Goal: Navigation & Orientation: Find specific page/section

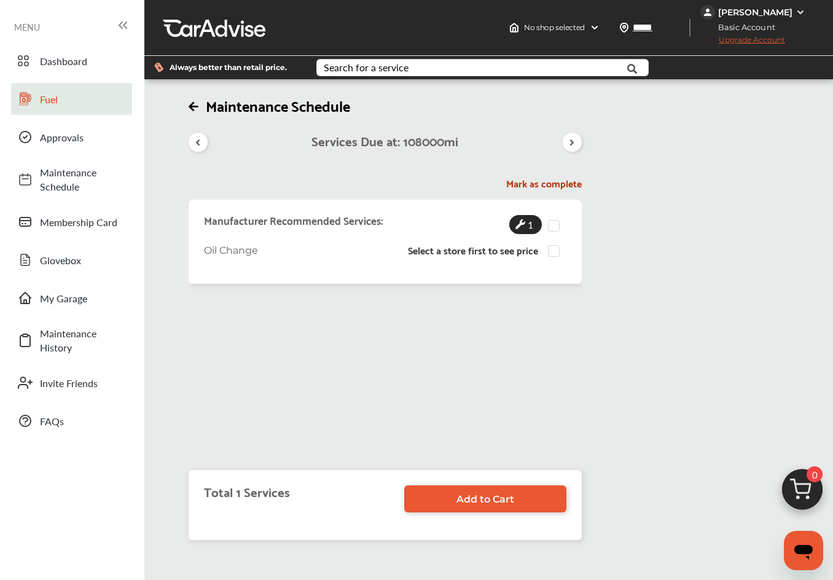
click at [50, 98] on span "Fuel" at bounding box center [83, 99] width 86 height 14
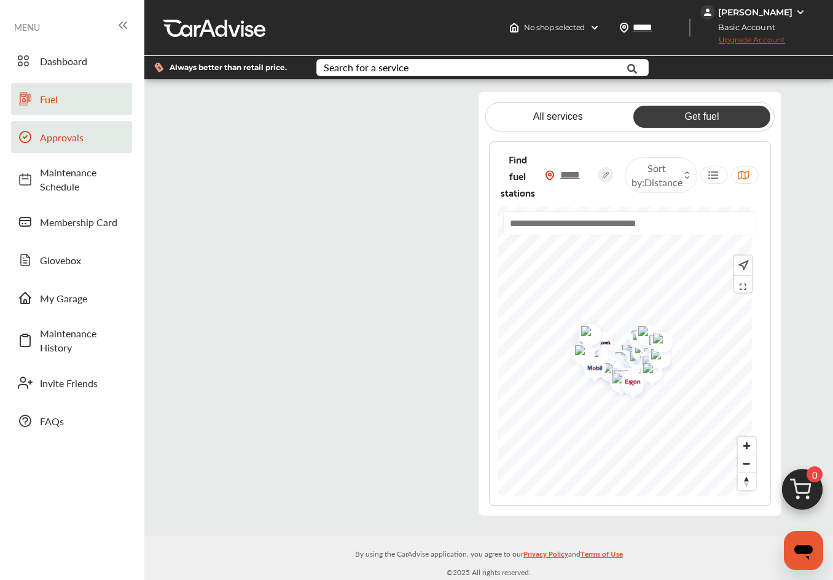
click at [61, 143] on span "Approvals" at bounding box center [83, 137] width 86 height 14
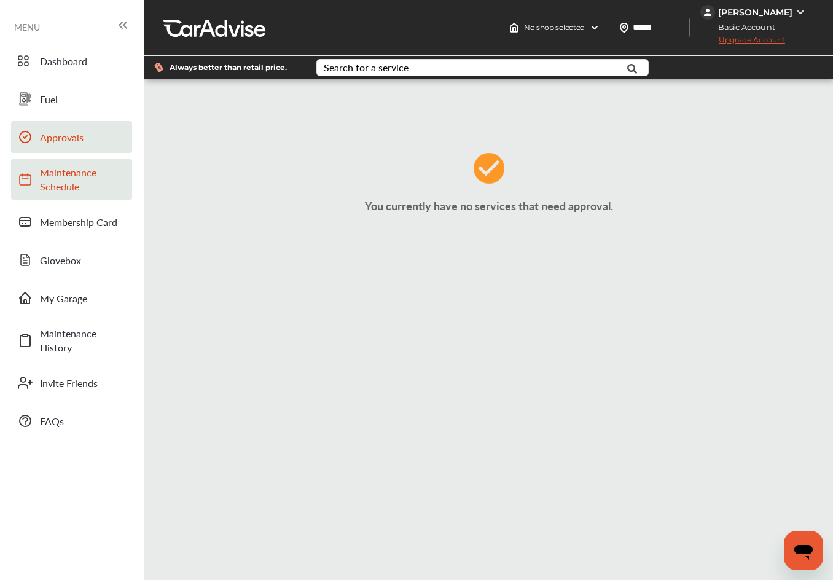
click at [56, 181] on span "Maintenance Schedule" at bounding box center [83, 179] width 86 height 28
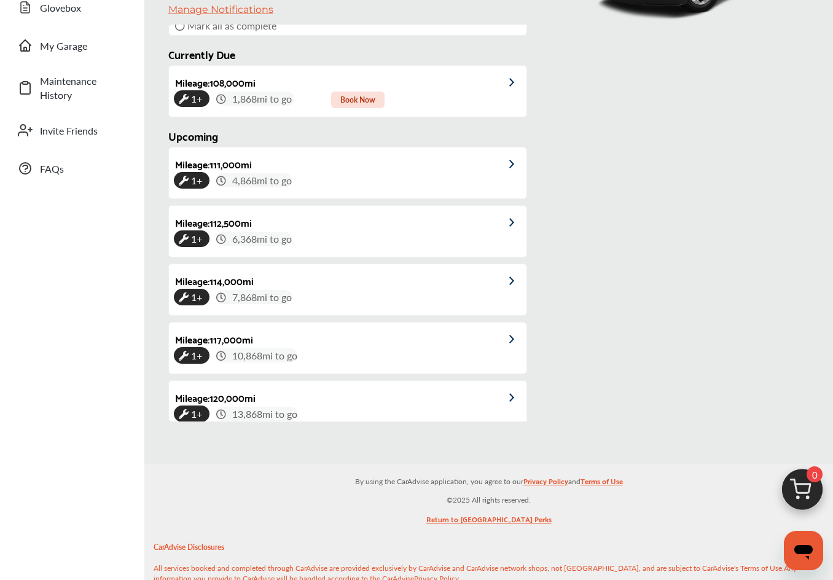
scroll to position [277, 0]
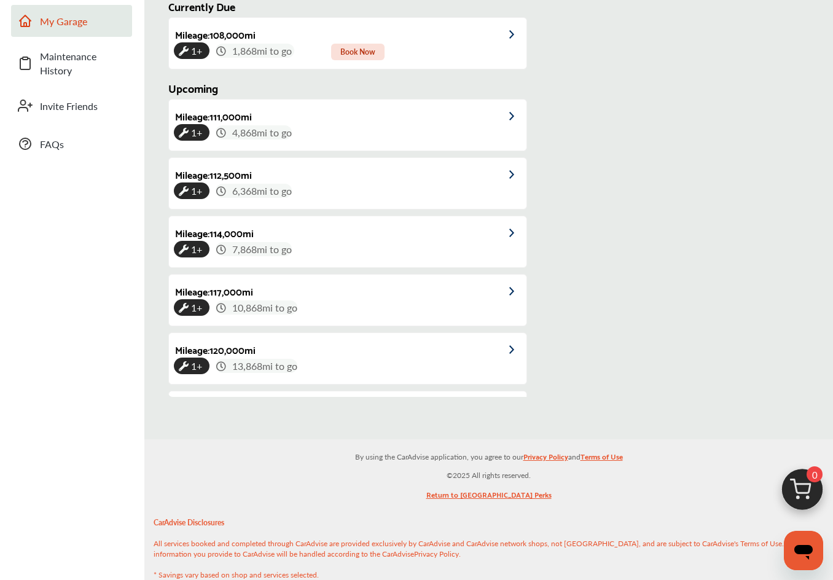
click at [44, 27] on span "My Garage" at bounding box center [83, 21] width 86 height 14
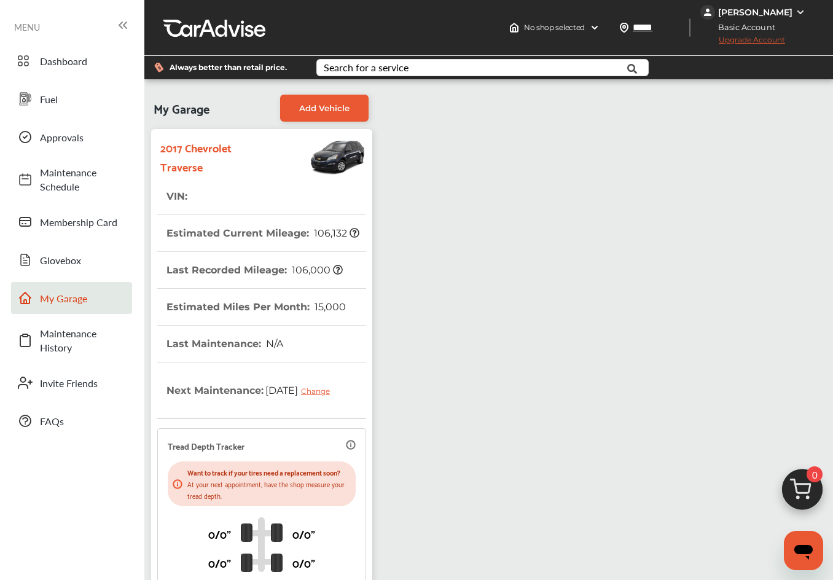
drag, startPoint x: 444, startPoint y: 429, endPoint x: 450, endPoint y: 301, distance: 127.9
click at [450, 297] on div "My Garage Add Vehicle 2017 Chevrolet Traverse VIN : Estimated Current Mileage :…" at bounding box center [488, 385] width 682 height 595
click at [828, 389] on div "My Garage Add Vehicle 2017 Chevrolet Traverse VIN : Estimated Current Mileage :…" at bounding box center [488, 385] width 682 height 595
click at [821, 298] on div "My Garage Add Vehicle 2017 Chevrolet Traverse VIN : Estimated Current Mileage :…" at bounding box center [488, 385] width 682 height 595
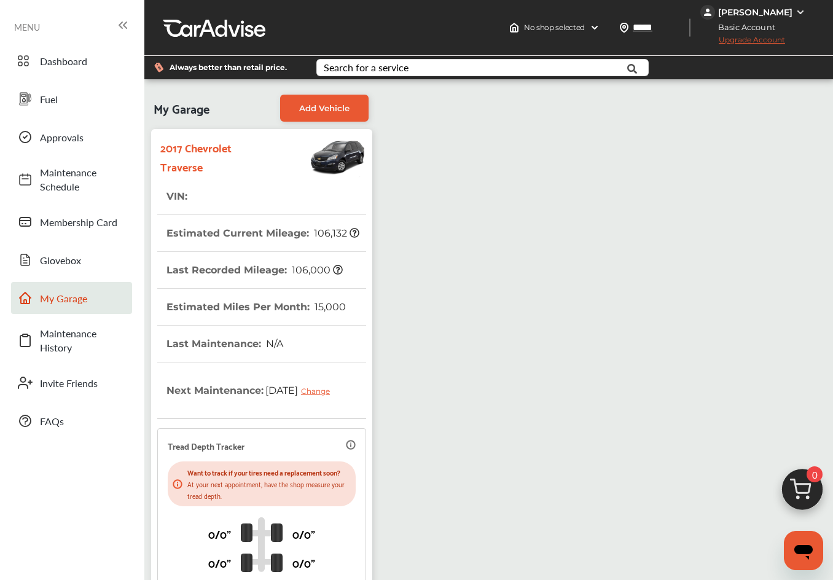
drag, startPoint x: 823, startPoint y: 273, endPoint x: 721, endPoint y: 299, distance: 105.8
click at [821, 281] on div "My Garage Add Vehicle 2017 Chevrolet Traverse VIN : Estimated Current Mileage :…" at bounding box center [488, 385] width 682 height 595
